Goal: Information Seeking & Learning: Learn about a topic

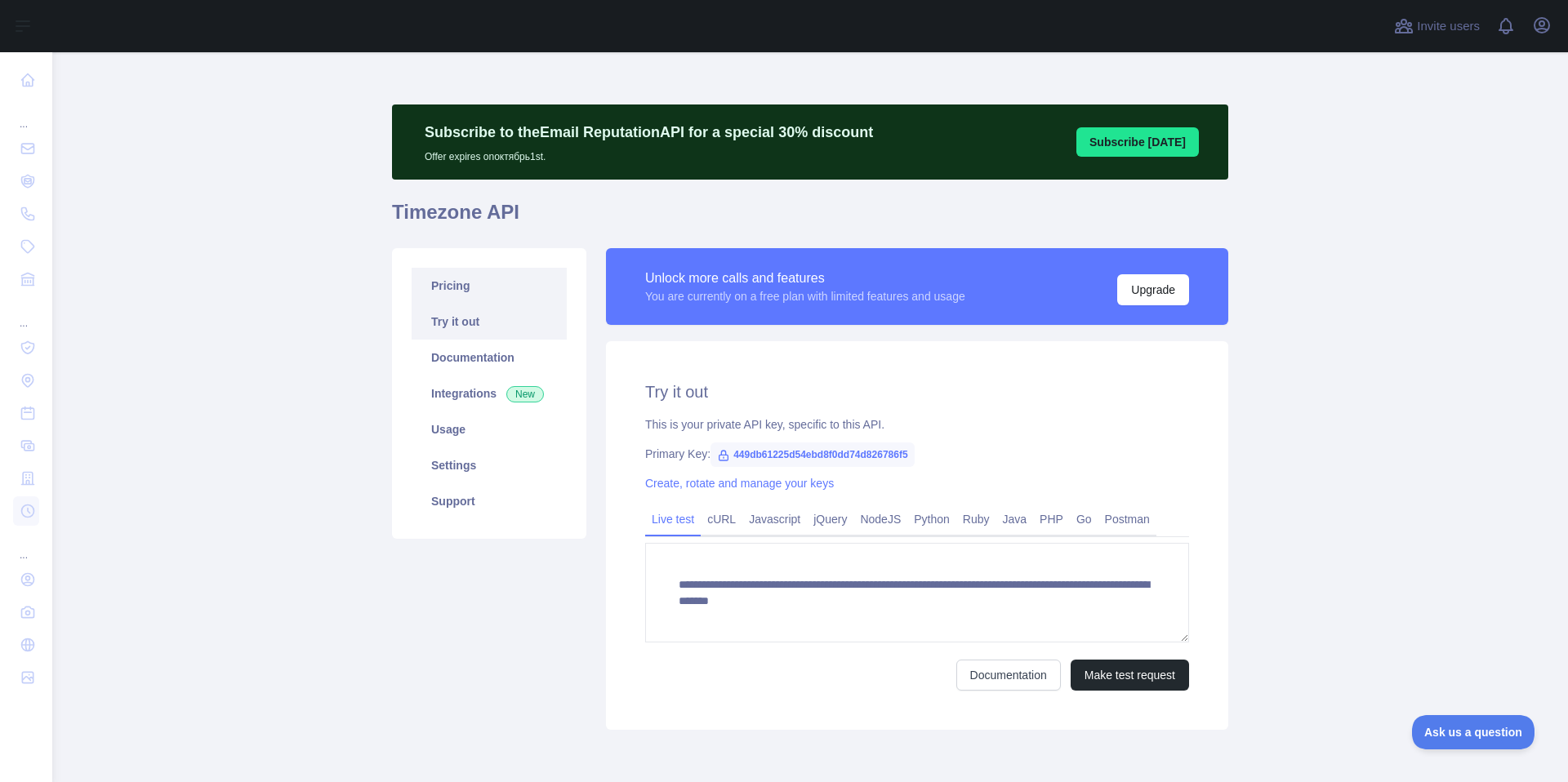
click at [502, 293] on link "Pricing" at bounding box center [488, 286] width 155 height 36
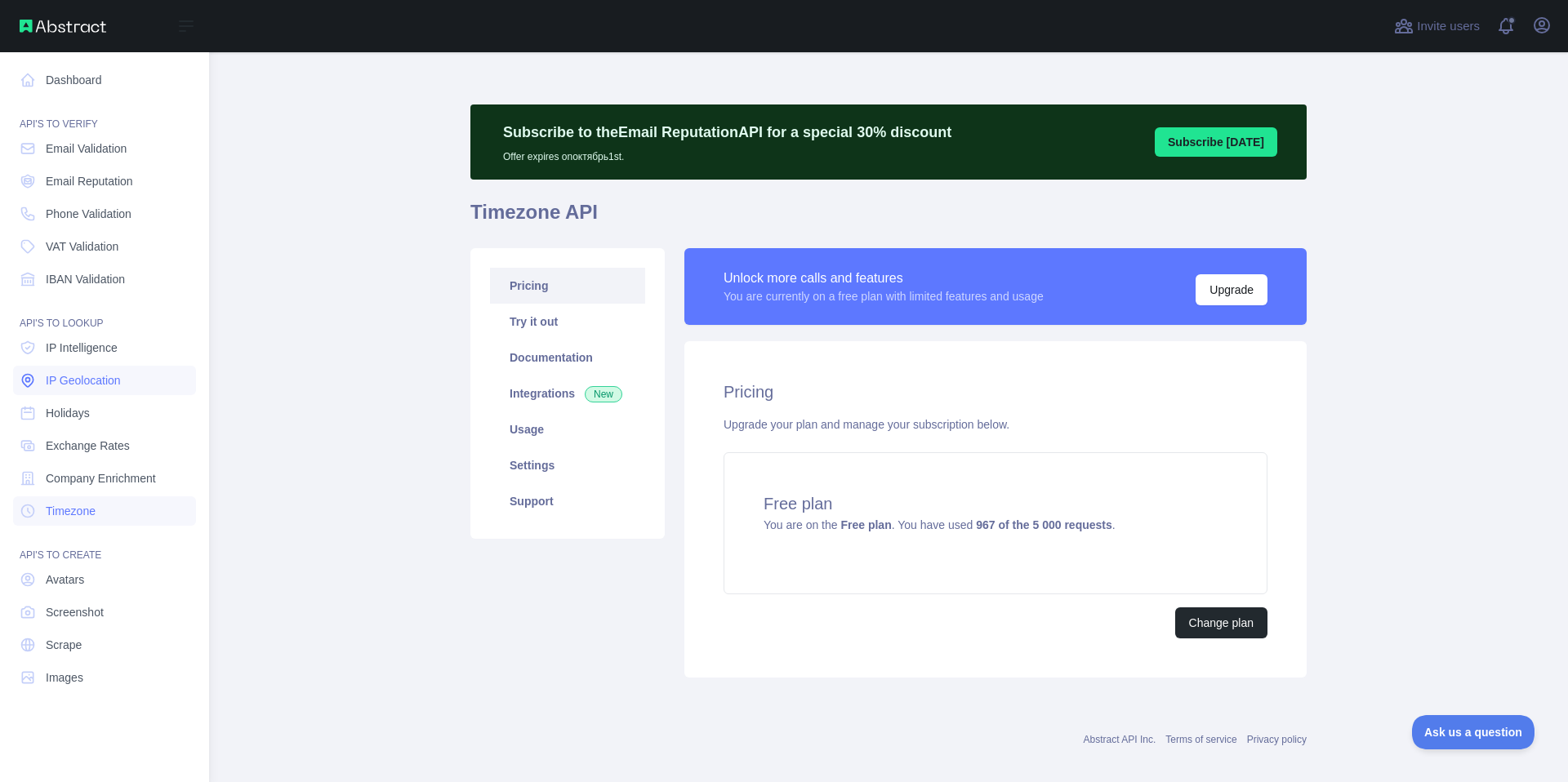
click at [104, 383] on span "IP Geolocation" at bounding box center [83, 380] width 75 height 16
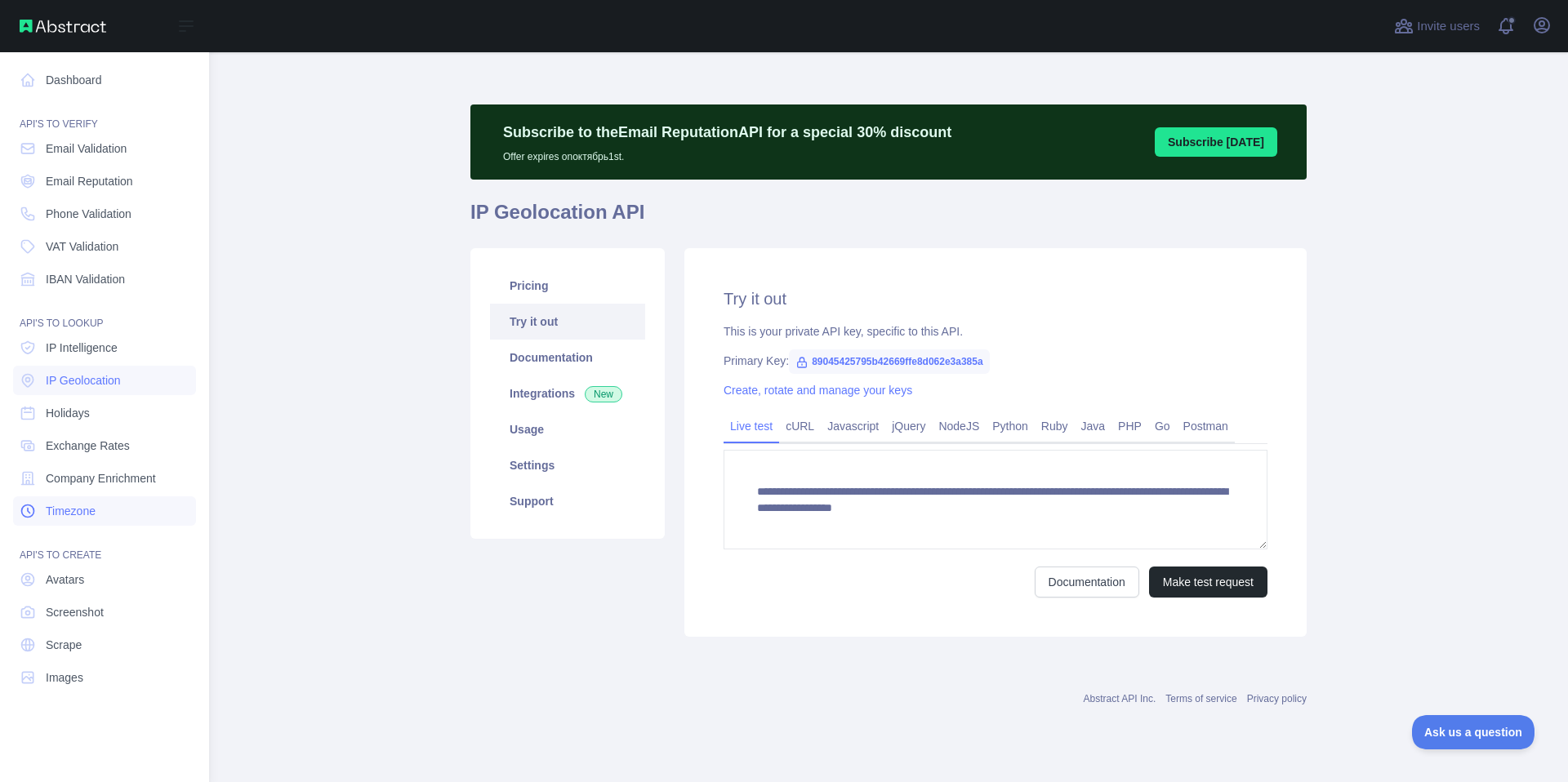
click at [90, 502] on link "Timezone" at bounding box center [105, 510] width 182 height 29
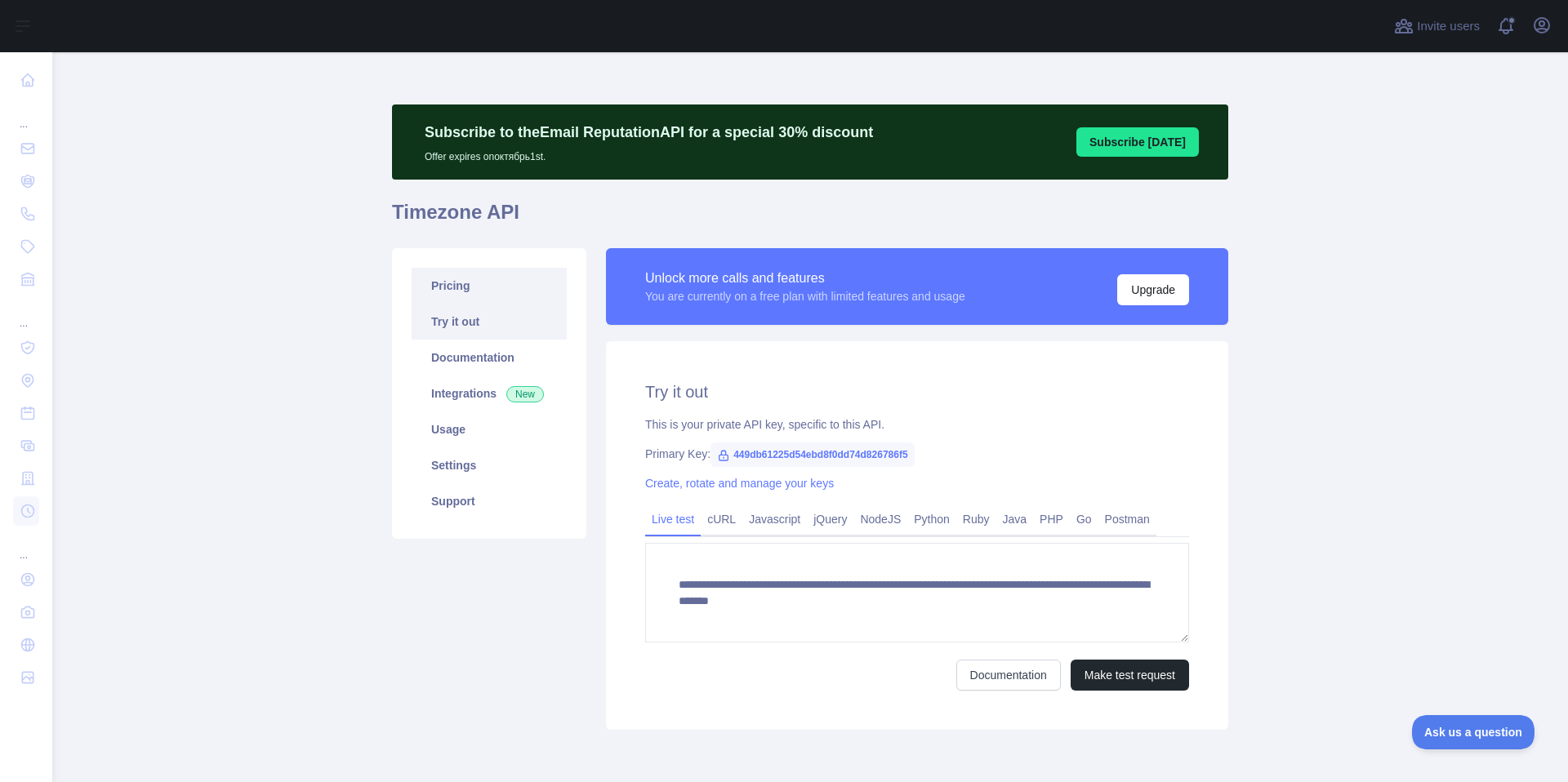
click at [479, 290] on link "Pricing" at bounding box center [488, 286] width 155 height 36
